Goal: Transaction & Acquisition: Purchase product/service

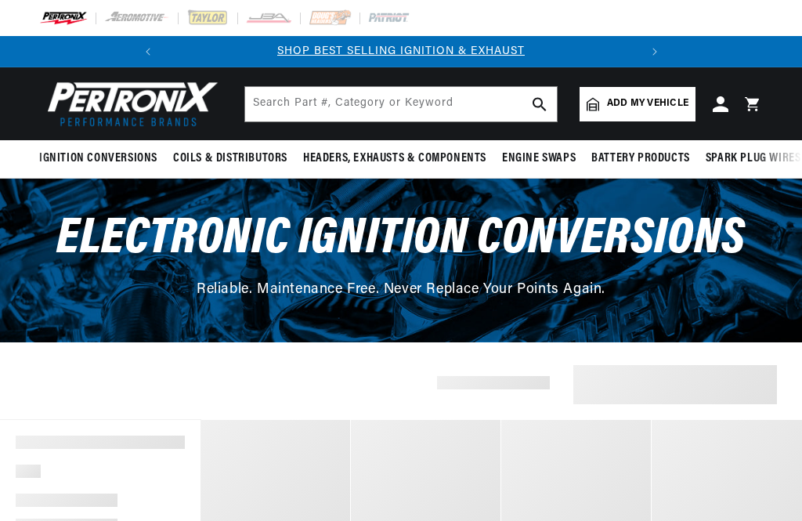
click at [117, 150] on span "Ignition Conversions" at bounding box center [98, 158] width 118 height 16
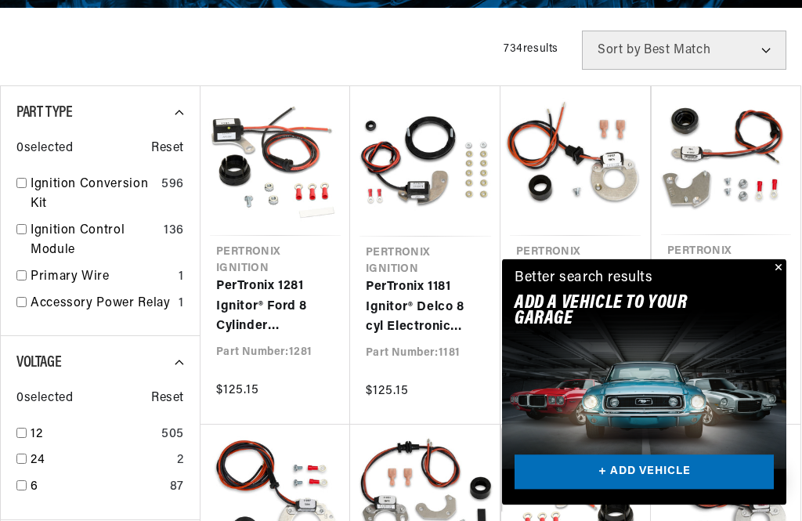
scroll to position [0, 474]
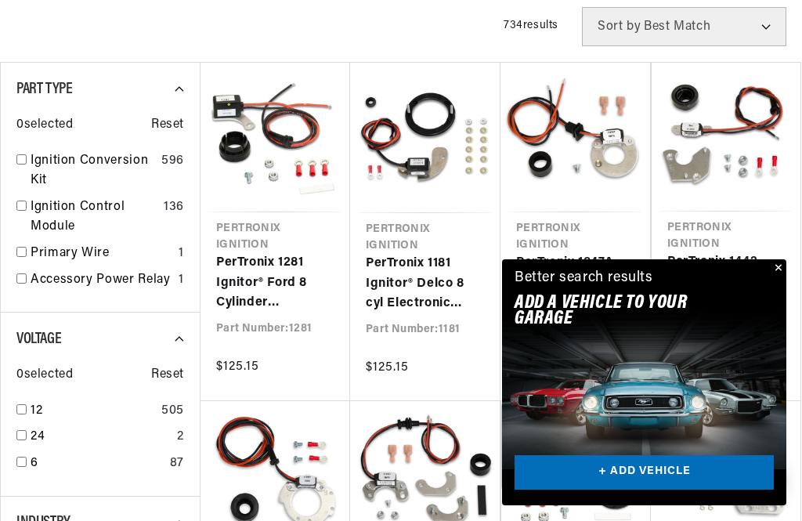
click at [783, 278] on button "Close" at bounding box center [776, 268] width 19 height 19
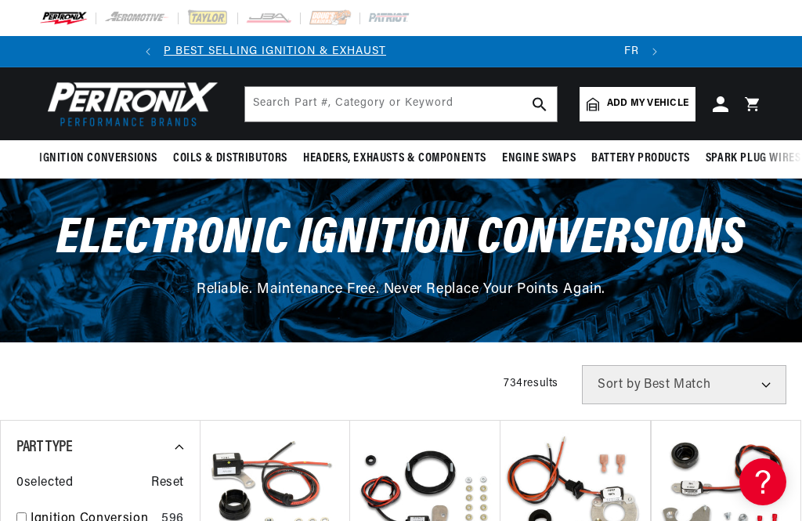
scroll to position [0, 0]
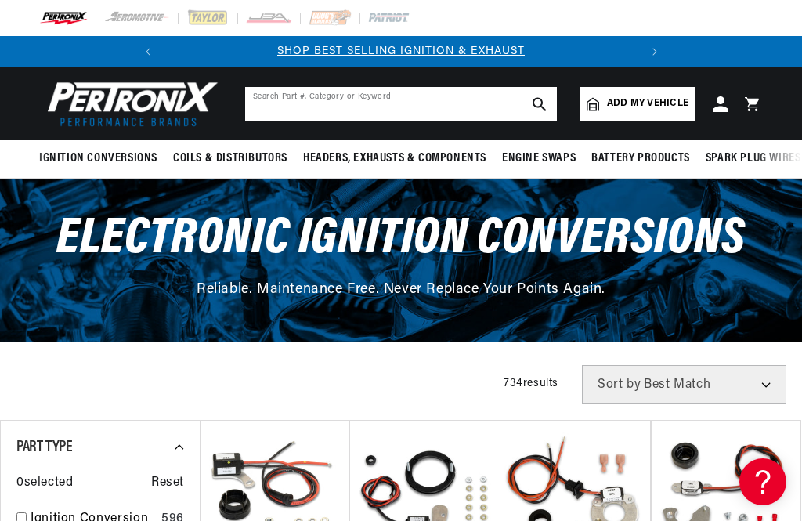
click at [444, 110] on input "text" at bounding box center [401, 104] width 312 height 34
type input "9n"
click at [541, 106] on use "search button" at bounding box center [538, 103] width 13 height 13
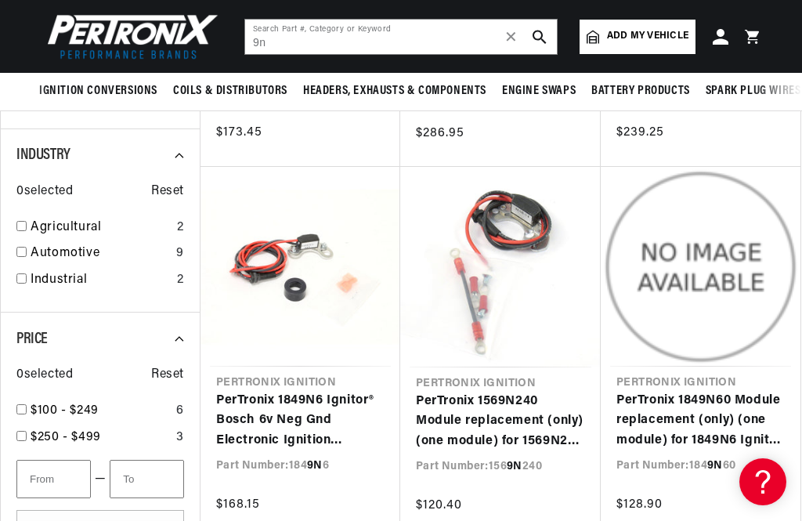
click at [23, 221] on input "checkbox" at bounding box center [21, 226] width 10 height 10
checkbox input "true"
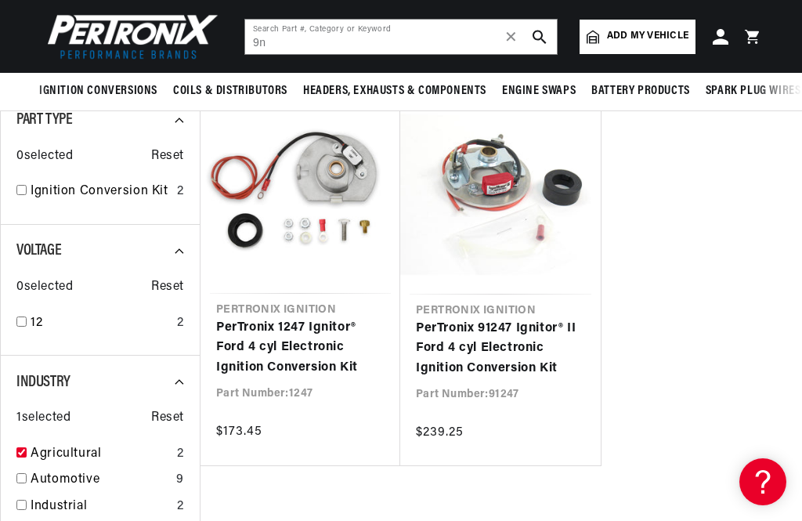
scroll to position [198, 0]
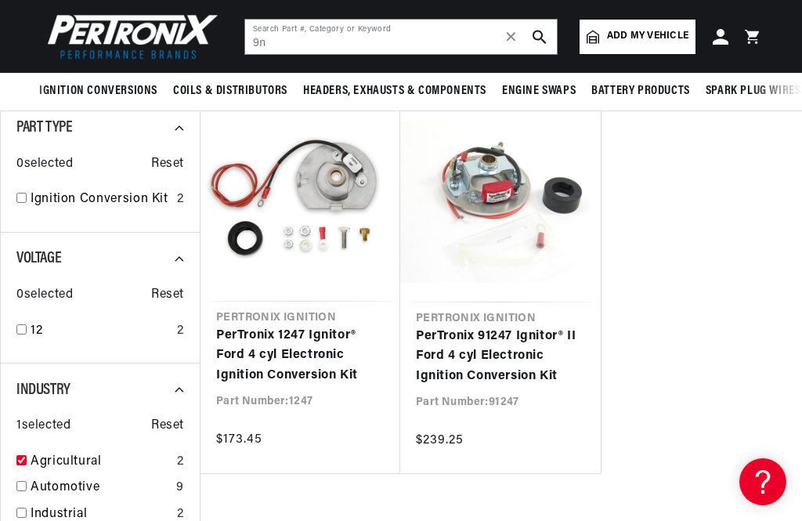
click at [485, 355] on link "PerTronix 91247 Ignitor® II Ford 4 cyl Electronic Ignition Conversion Kit" at bounding box center [500, 356] width 169 height 60
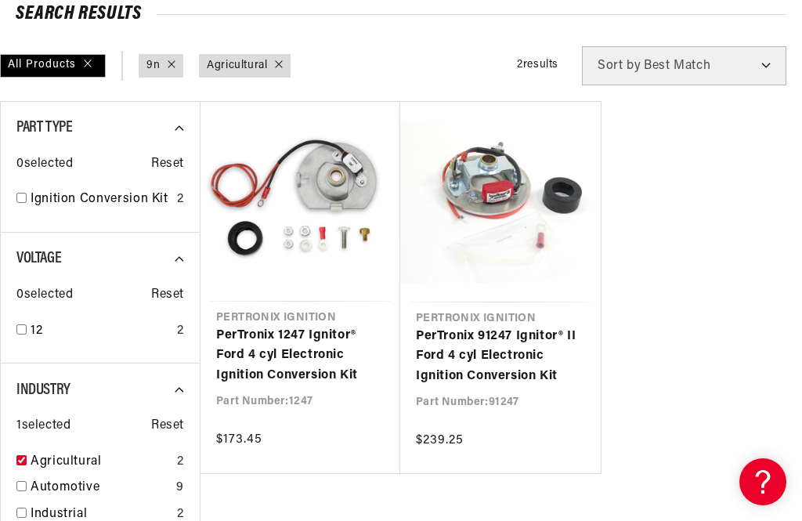
click at [315, 360] on link "PerTronix 1247 Ignitor® Ford 4 cyl Electronic Ignition Conversion Kit" at bounding box center [300, 356] width 168 height 60
click at [330, 353] on link "PerTronix 1247 Ignitor® Ford 4 cyl Electronic Ignition Conversion Kit" at bounding box center [300, 356] width 168 height 60
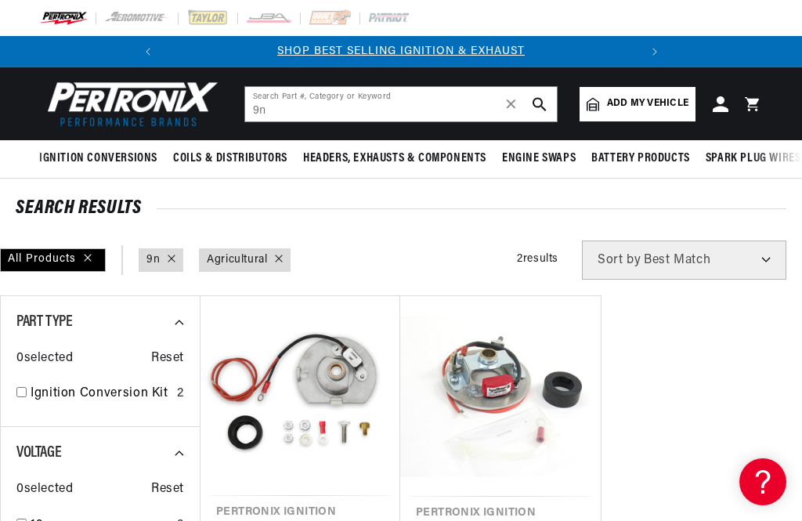
scroll to position [0, 474]
